Goal: Navigation & Orientation: Find specific page/section

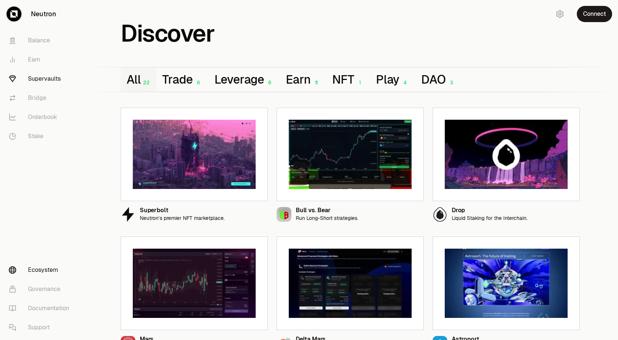
click at [44, 76] on link "Supervaults" at bounding box center [41, 78] width 77 height 19
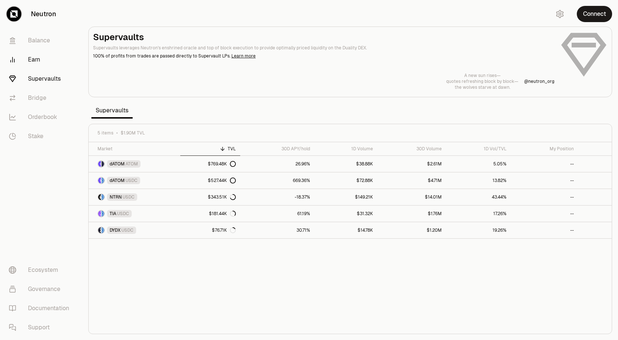
click at [43, 57] on link "Earn" at bounding box center [41, 59] width 77 height 19
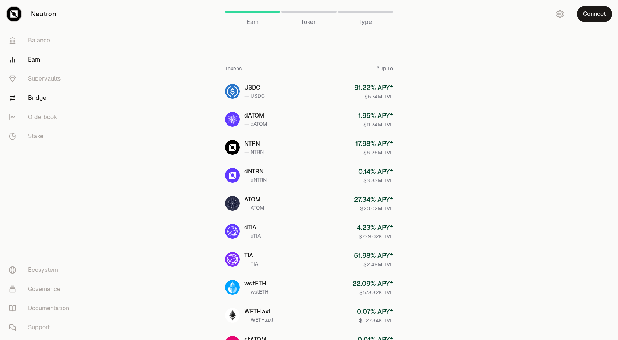
click at [41, 98] on link "Bridge" at bounding box center [41, 97] width 77 height 19
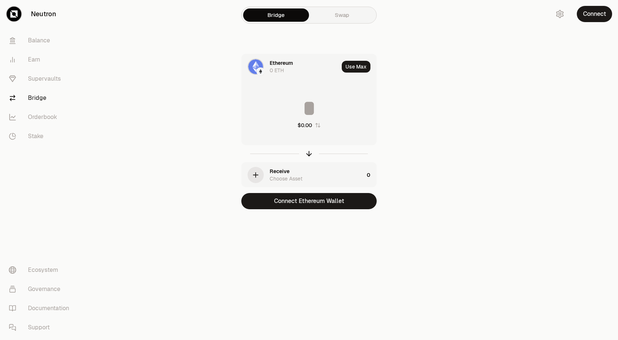
click at [267, 174] on div "Receive Choose Asset" at bounding box center [303, 174] width 122 height 25
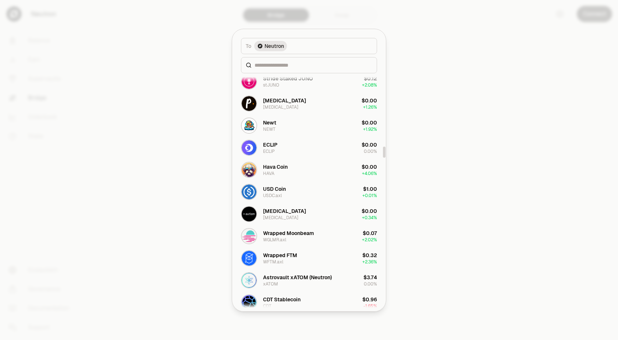
scroll to position [1589, 0]
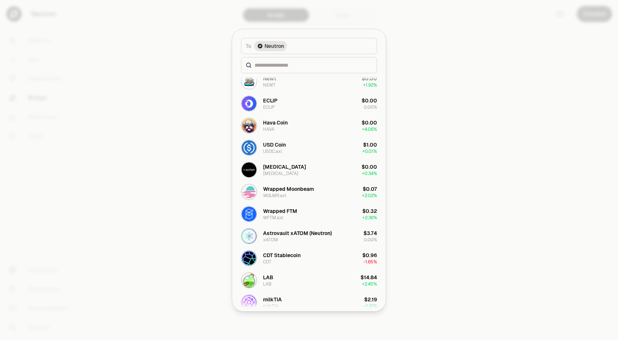
click at [561, 99] on div at bounding box center [309, 170] width 618 height 340
